Goal: Information Seeking & Learning: Check status

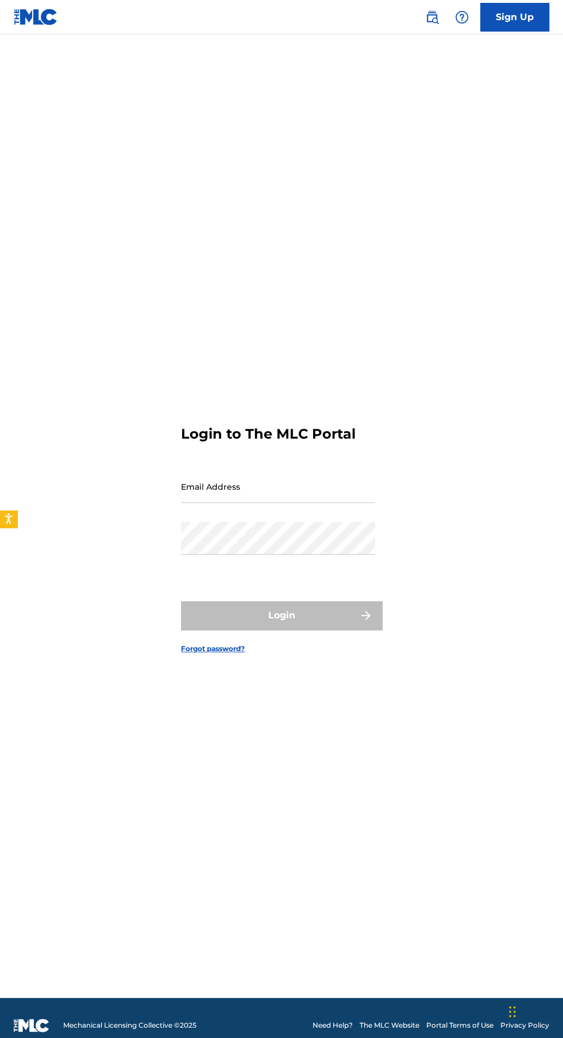
click at [327, 503] on input "Email Address" at bounding box center [278, 486] width 194 height 33
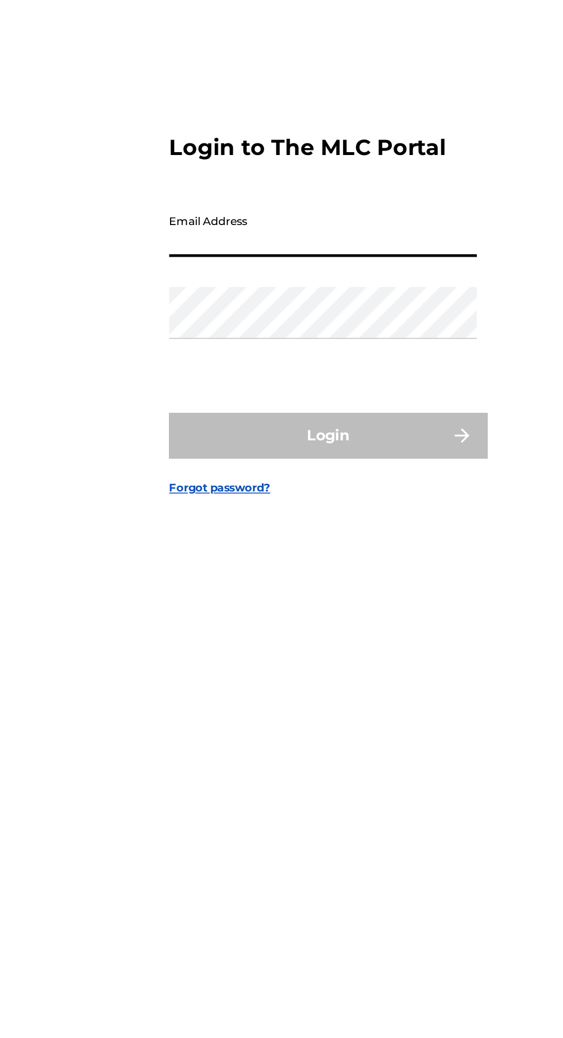
type input "[EMAIL_ADDRESS][DOMAIN_NAME]"
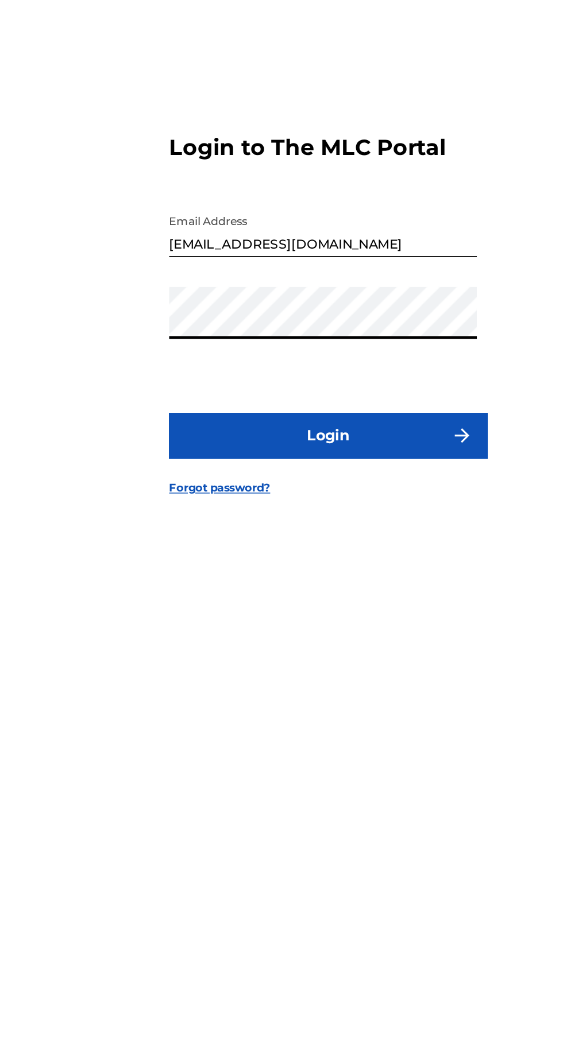
click at [301, 630] on button "Login" at bounding box center [281, 615] width 201 height 29
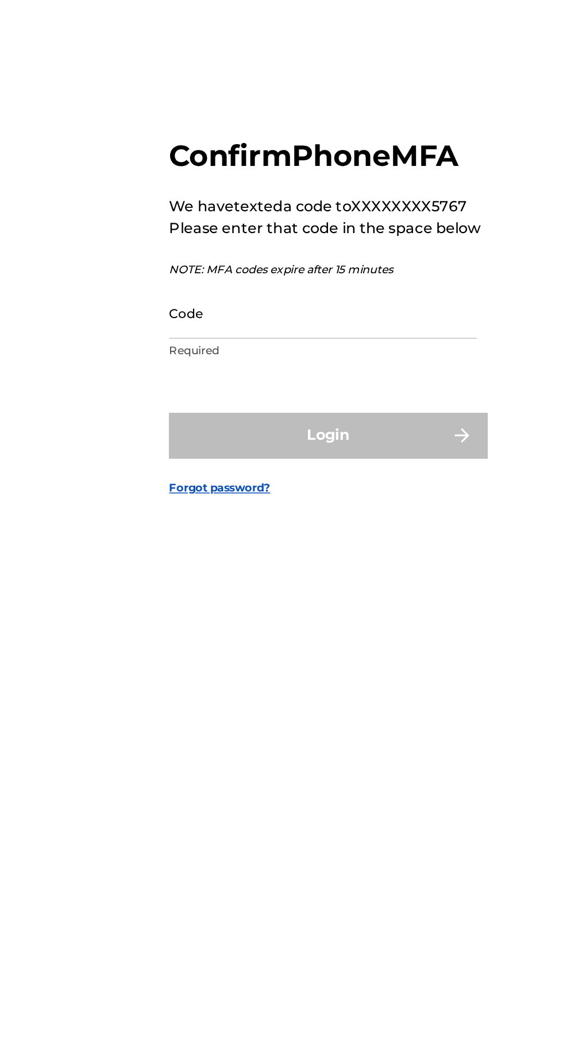
click at [284, 553] on input "Code" at bounding box center [278, 537] width 194 height 33
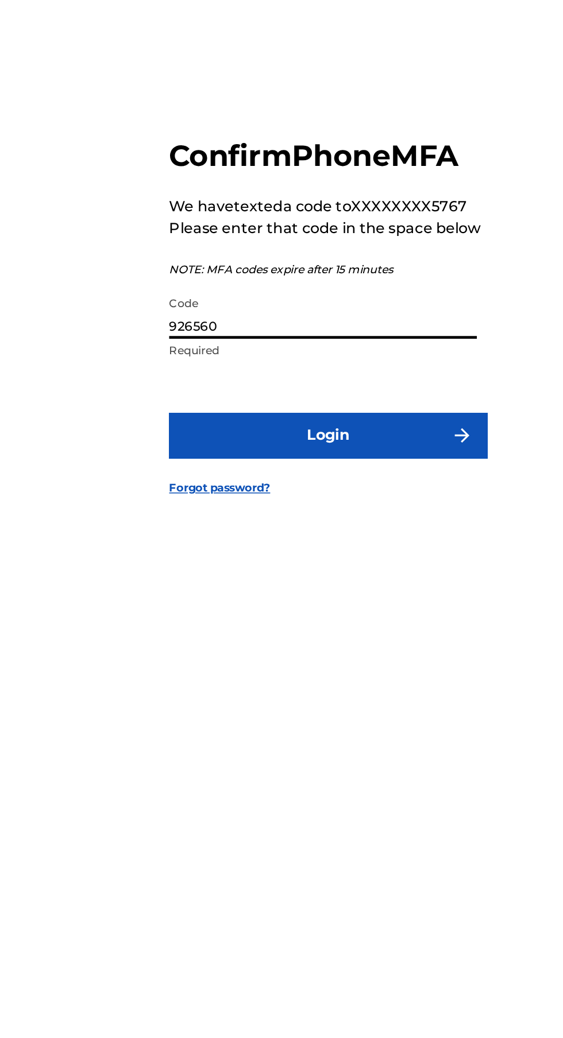
type input "926560"
click at [336, 629] on button "Login" at bounding box center [281, 614] width 201 height 29
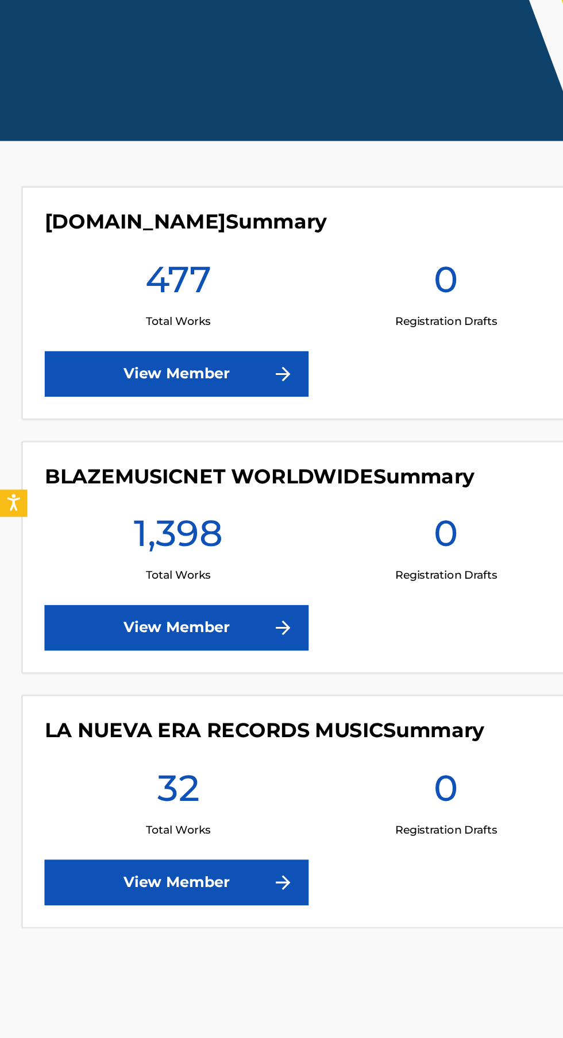
click at [135, 589] on link "View Member" at bounding box center [111, 597] width 166 height 29
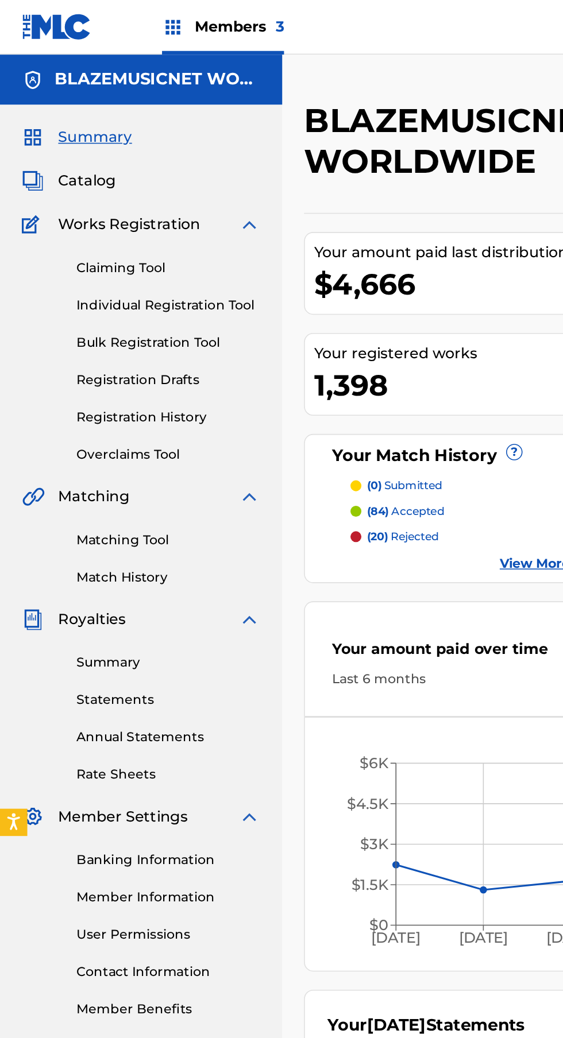
click at [74, 420] on link "Summary" at bounding box center [106, 418] width 116 height 12
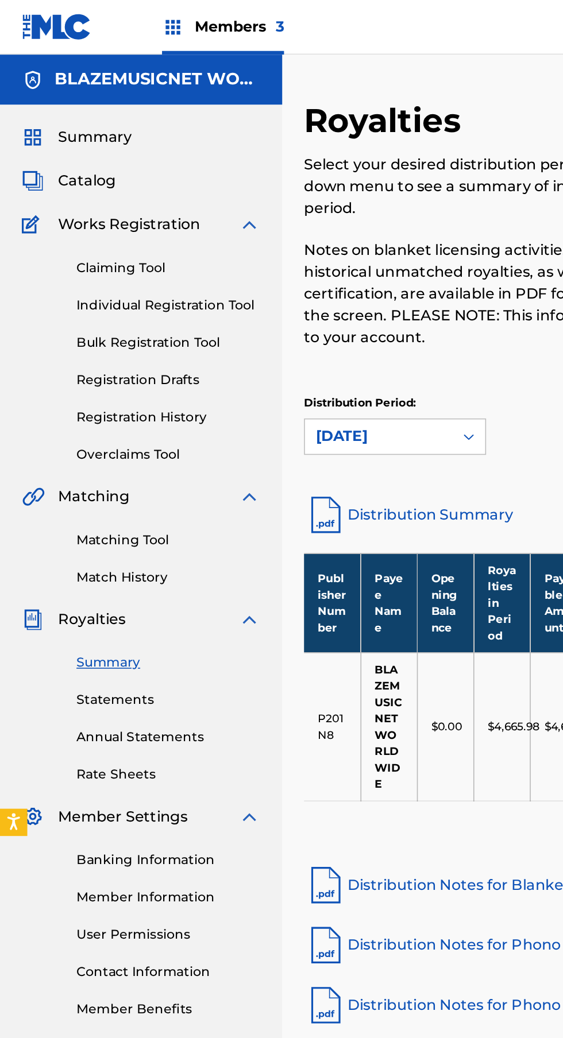
click at [293, 323] on link "Distribution Summary" at bounding box center [370, 325] width 357 height 28
